Goal: Information Seeking & Learning: Learn about a topic

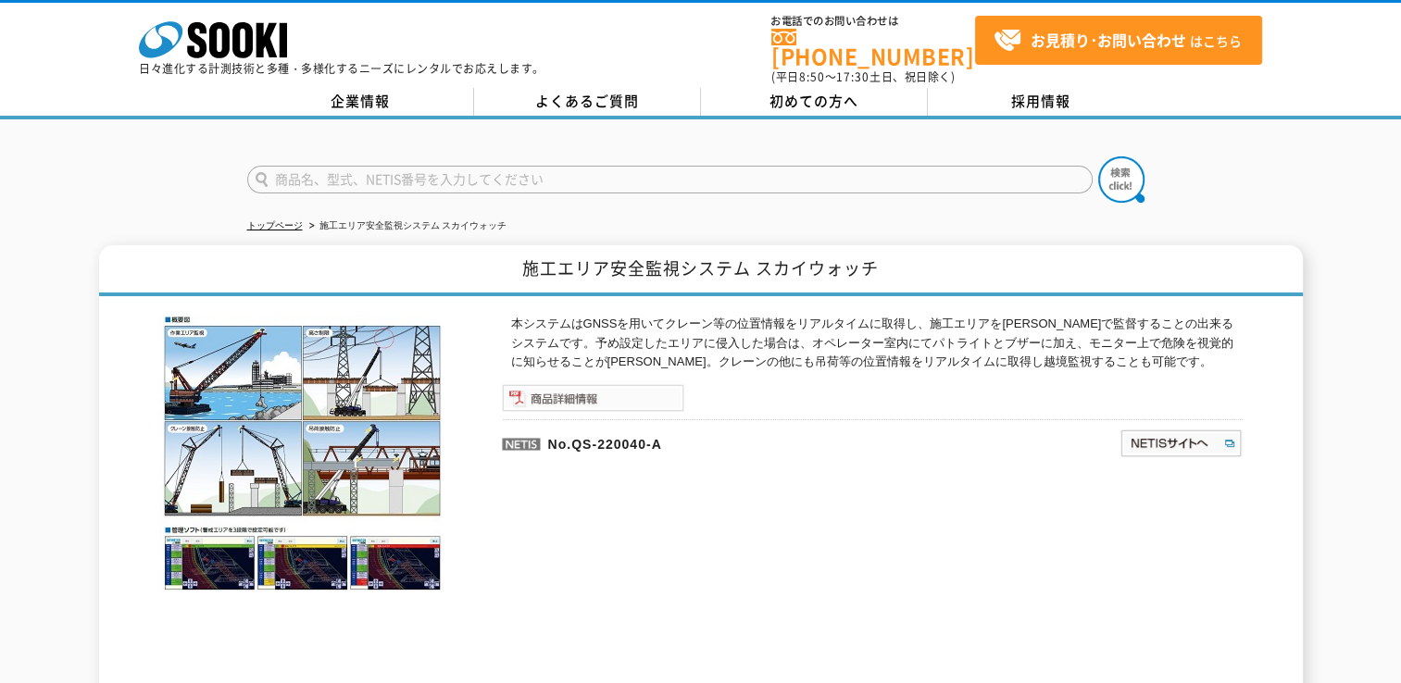
click at [575, 384] on img at bounding box center [593, 398] width 182 height 28
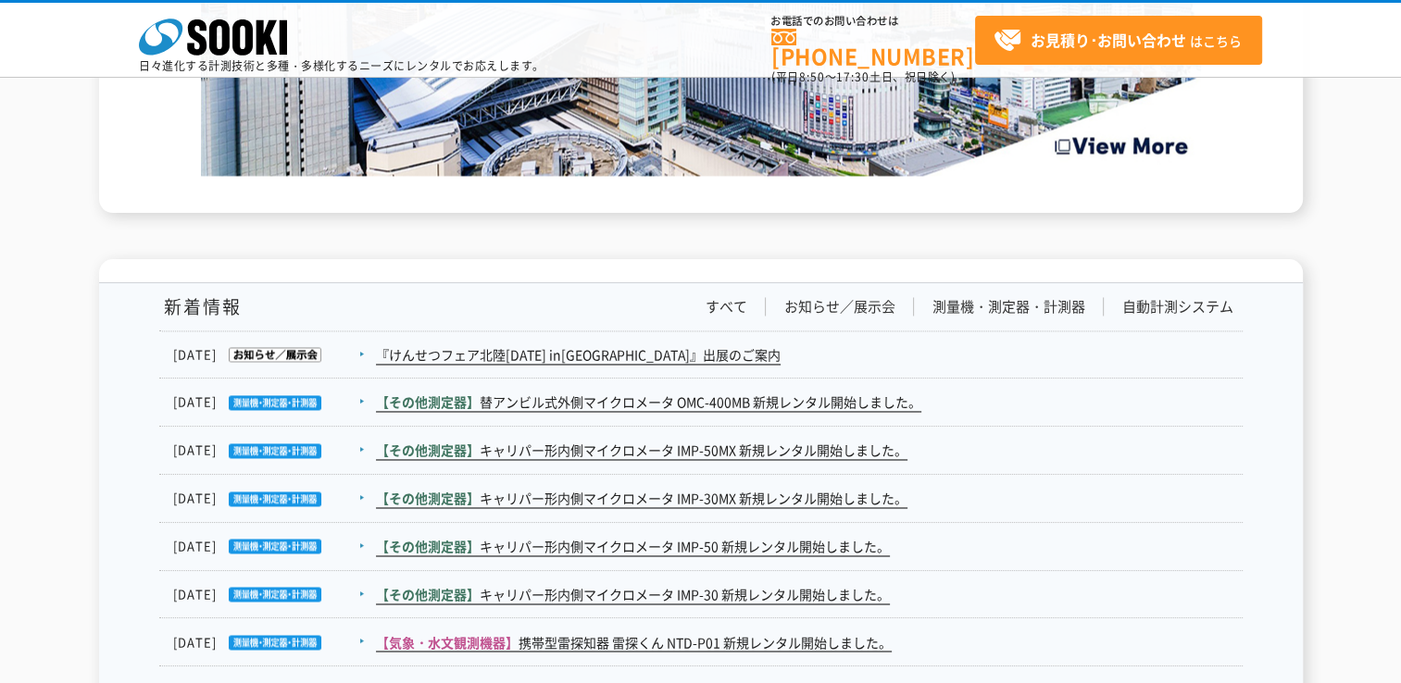
scroll to position [2734, 0]
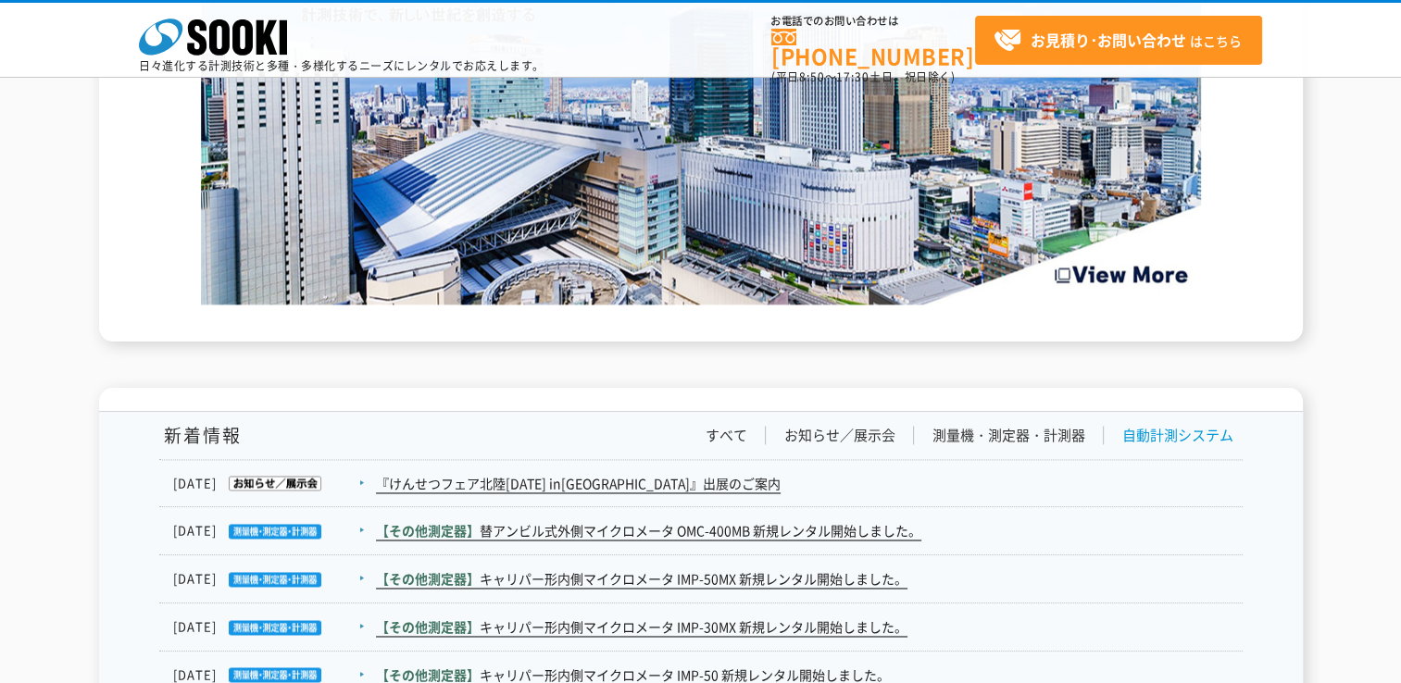
click at [1169, 442] on link "自動計測システム" at bounding box center [1177, 435] width 111 height 19
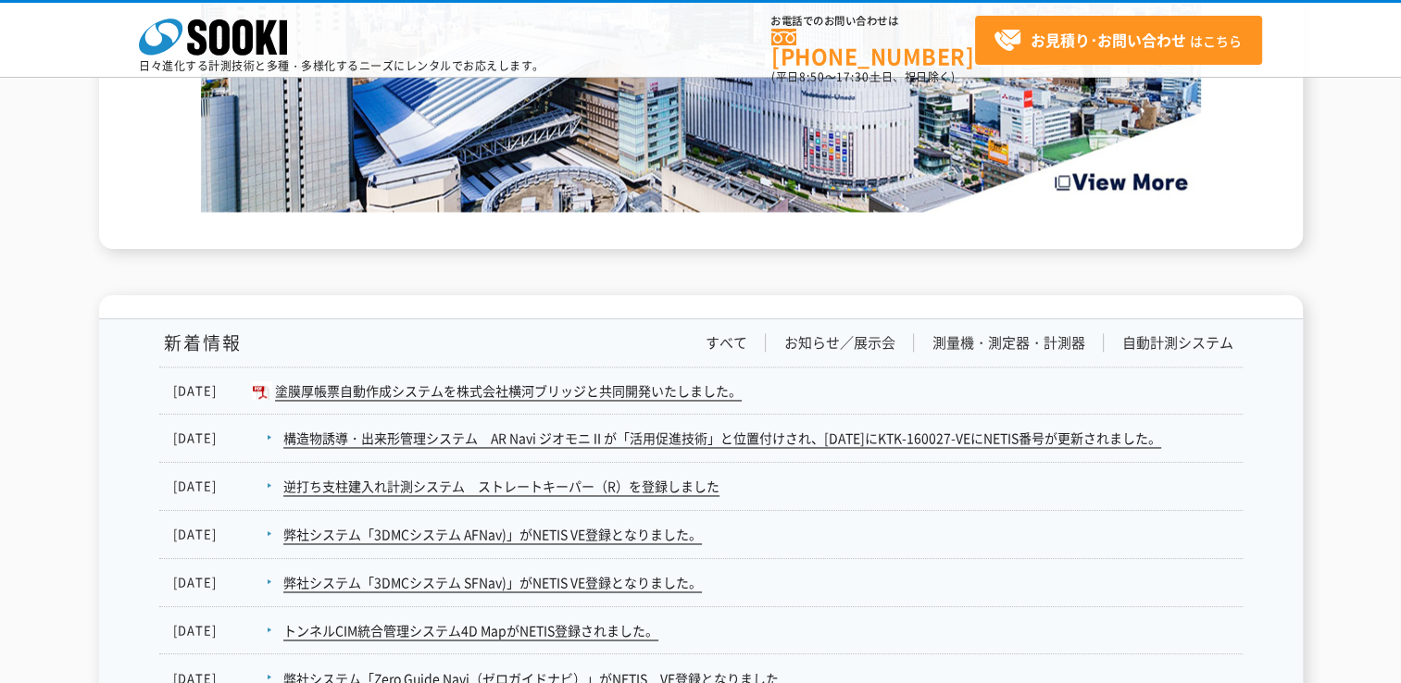
scroll to position [2919, 0]
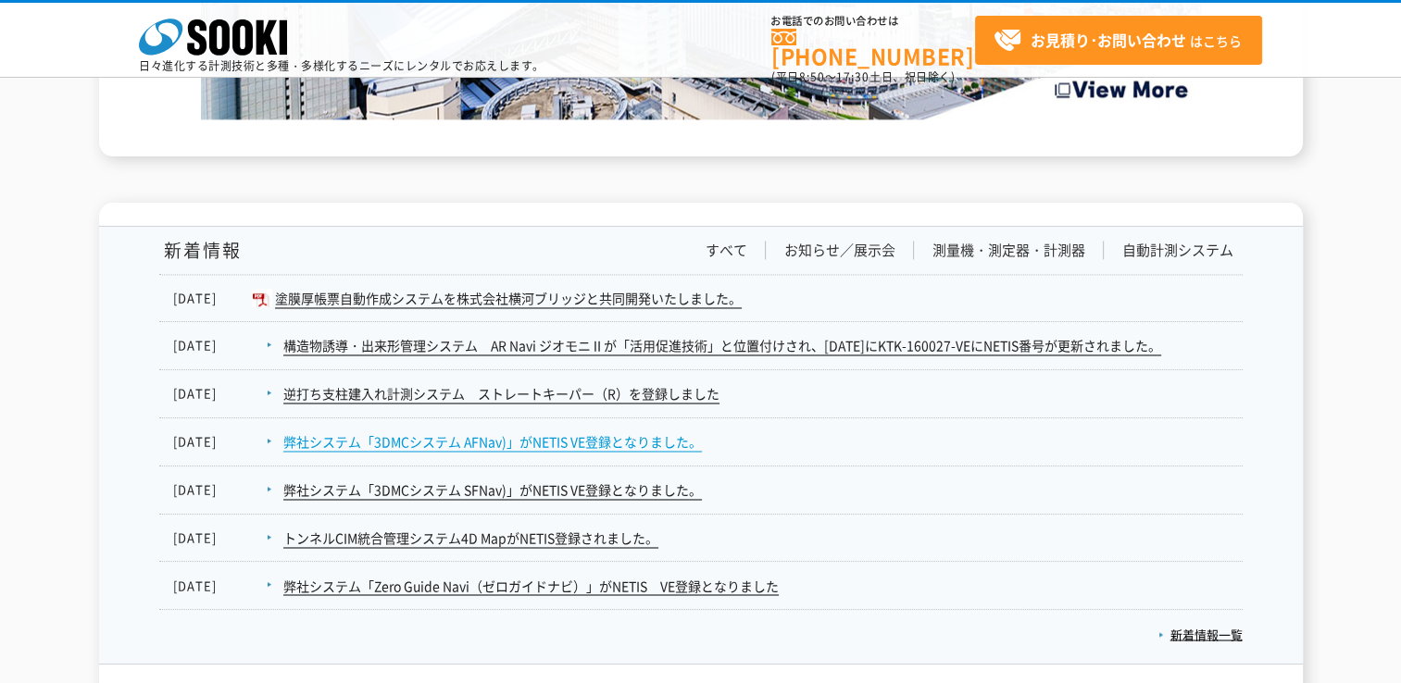
click at [480, 441] on link "弊社システム「3DMCシステム AFNav)」がNETIS VE登録となりました。" at bounding box center [492, 442] width 419 height 19
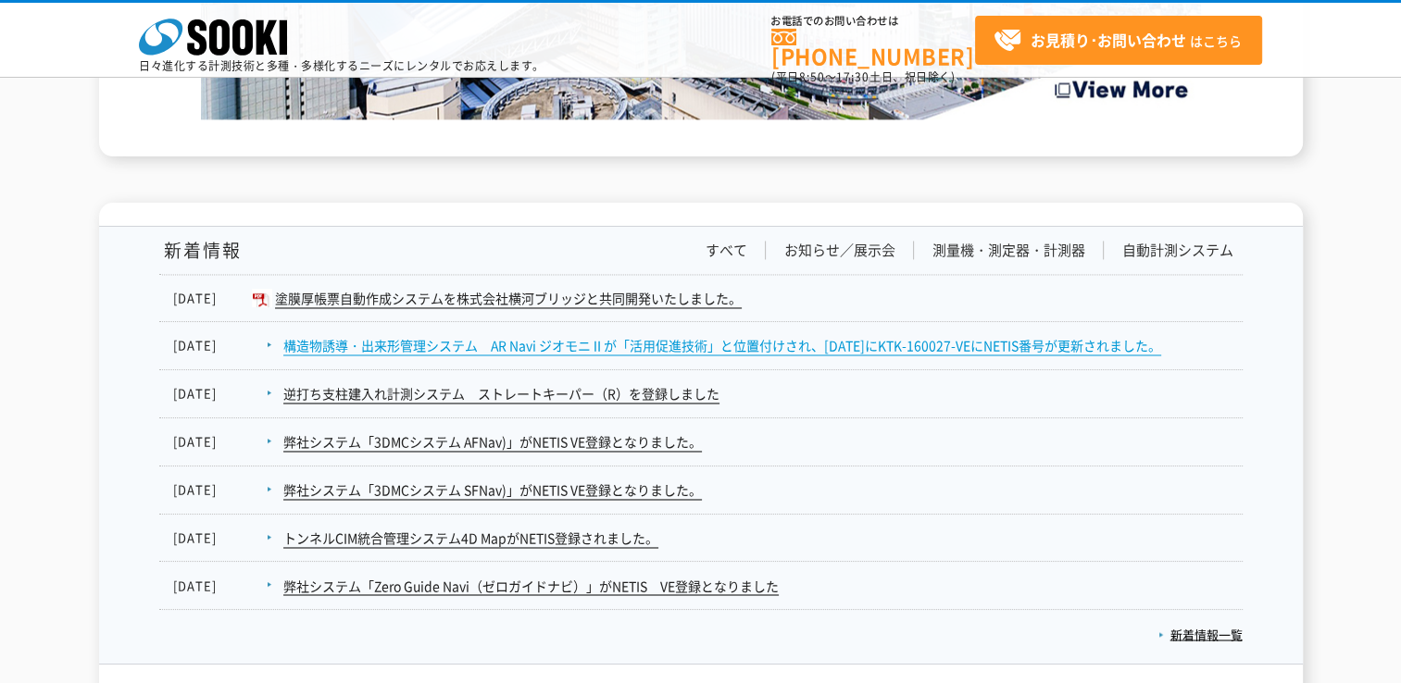
click at [543, 346] on link "構造物誘導・出来形管理システム　AR Navi ジオモニⅡが「活用促進技術」と位置付けされ、2021年2月26日にKTK-160027-VEにNETIS番号が…" at bounding box center [722, 345] width 878 height 19
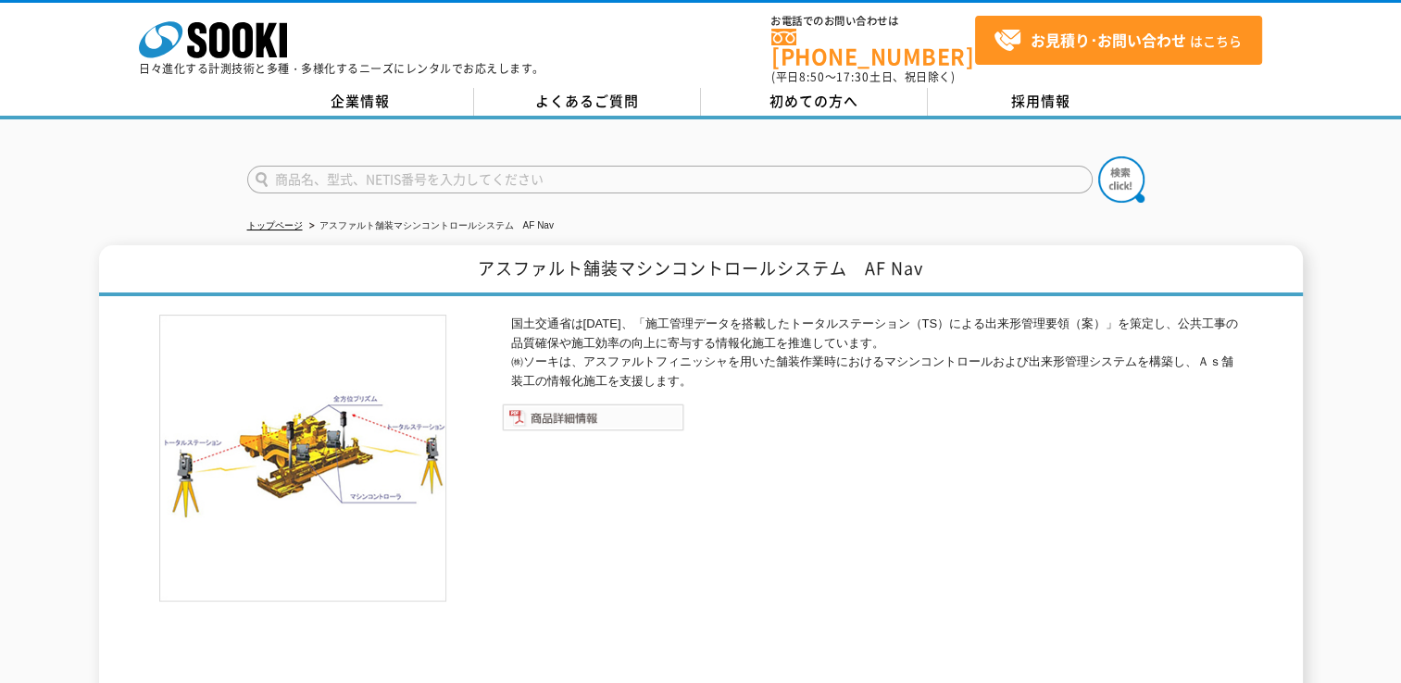
click at [552, 411] on img at bounding box center [593, 418] width 182 height 28
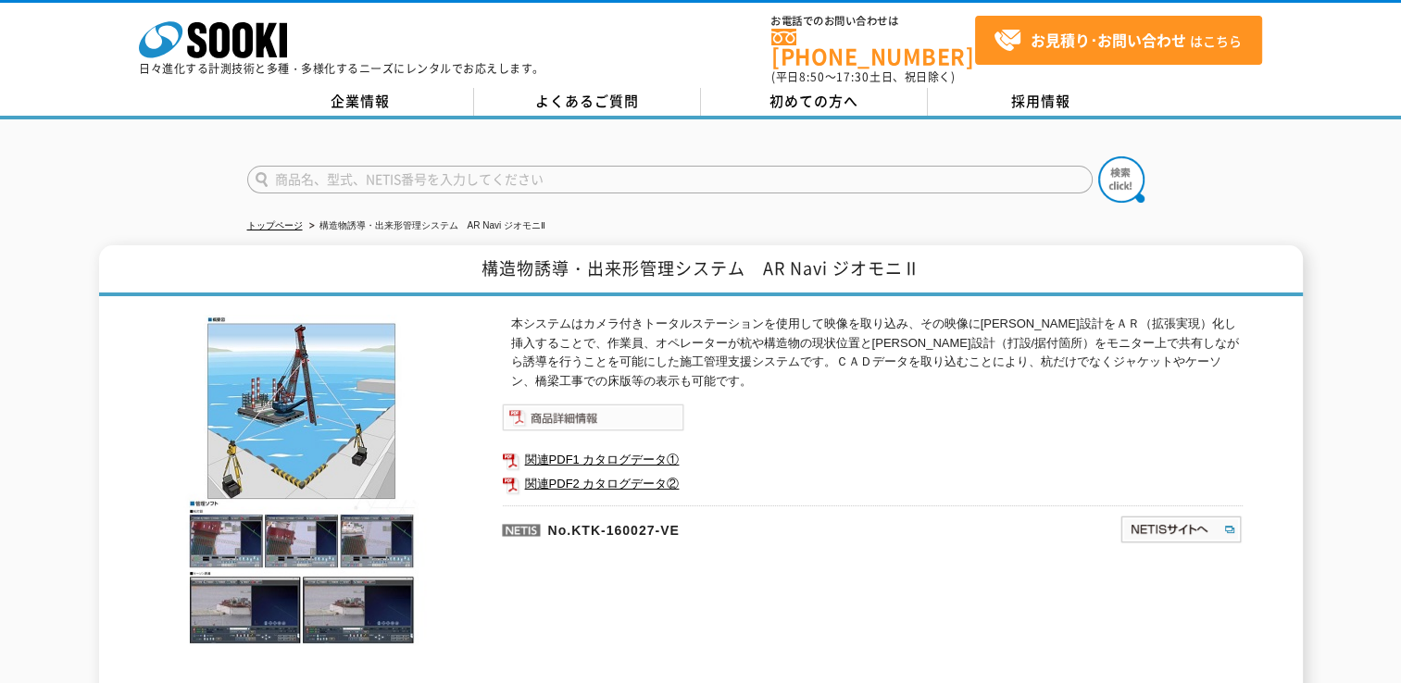
click at [589, 404] on img at bounding box center [593, 418] width 182 height 28
click at [593, 448] on link "関連PDF1 カタログデータ①" at bounding box center [872, 460] width 741 height 24
click at [633, 477] on link "関連PDF2 カタログデータ②" at bounding box center [872, 484] width 741 height 24
